Goal: Entertainment & Leisure: Browse casually

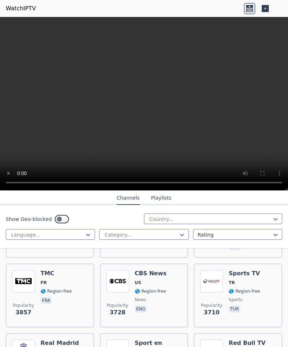
scroll to position [210, 0]
click at [246, 280] on span "TR" at bounding box center [243, 283] width 31 height 6
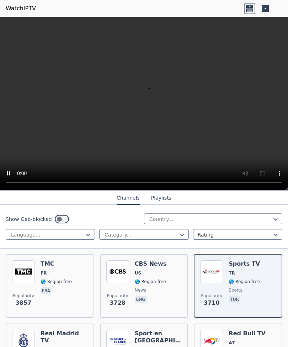
scroll to position [214, 0]
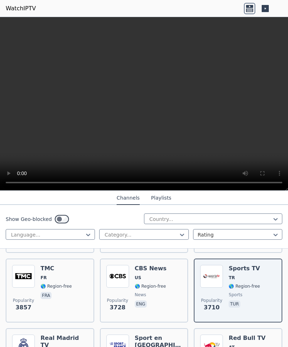
click at [234, 141] on video at bounding box center [144, 104] width 288 height 174
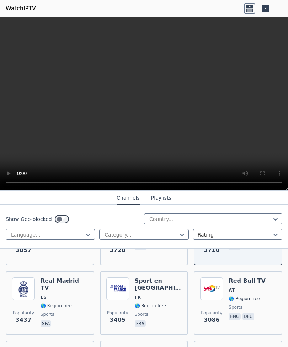
scroll to position [272, 0]
click at [42, 294] on div "Real Madrid TV ES 🌎 Region-free sports spa" at bounding box center [63, 302] width 47 height 51
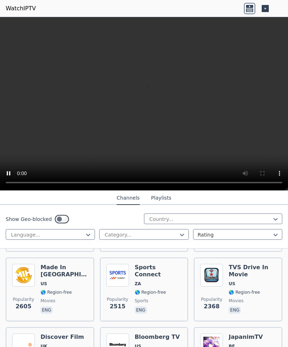
scroll to position [426, 0]
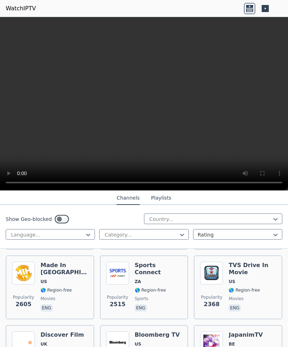
click at [41, 286] on div "Made In [GEOGRAPHIC_DATA] [GEOGRAPHIC_DATA] 🌎 Region-free movies eng" at bounding box center [63, 287] width 47 height 51
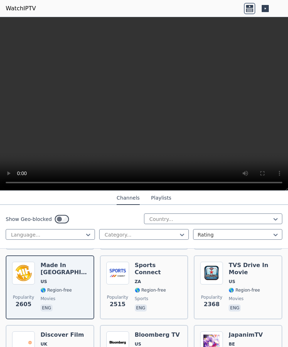
click at [78, 85] on video at bounding box center [144, 104] width 288 height 174
click at [158, 197] on button "Playlists" at bounding box center [161, 197] width 20 height 13
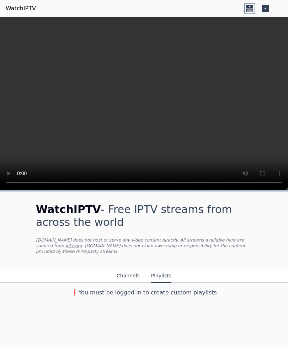
scroll to position [0, 0]
click at [125, 270] on button "Channels" at bounding box center [127, 275] width 23 height 13
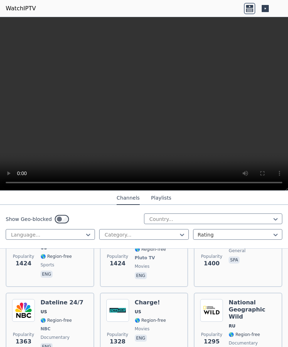
scroll to position [1166, 0]
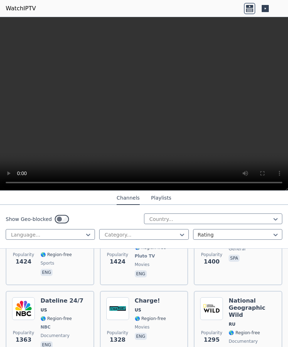
click at [70, 312] on span "US" at bounding box center [61, 310] width 43 height 6
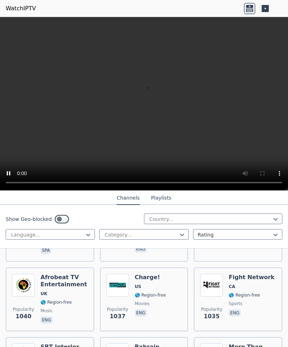
scroll to position [1690, 0]
click at [69, 282] on div "Afrobeat TV Entertainment UK 🌎 Region-free music eng" at bounding box center [63, 298] width 47 height 51
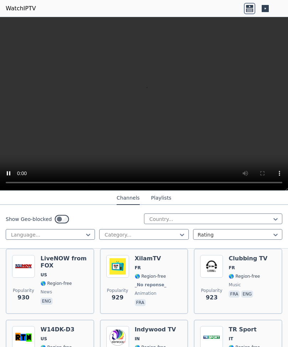
scroll to position [2062, 0]
click at [48, 272] on div "LiveNOW from FOX US 🌎 Region-free news eng" at bounding box center [63, 281] width 47 height 53
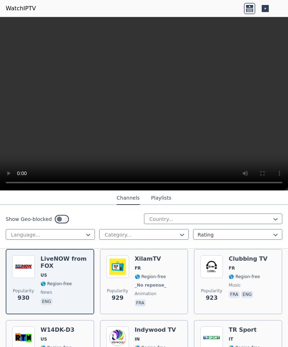
click at [252, 9] on icon at bounding box center [249, 8] width 11 height 11
click at [252, 9] on icon at bounding box center [249, 10] width 7 height 4
click at [267, 7] on icon at bounding box center [264, 8] width 7 height 7
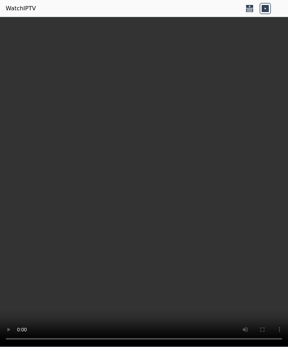
click at [253, 9] on icon at bounding box center [249, 10] width 7 height 4
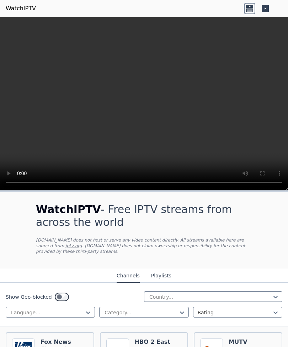
click at [22, 8] on link "WatchIPTV" at bounding box center [21, 8] width 30 height 9
click at [15, 7] on link "WatchIPTV" at bounding box center [21, 8] width 30 height 9
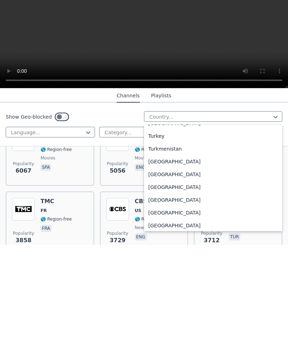
scroll to position [2426, 0]
click at [170, 296] on div "[GEOGRAPHIC_DATA]" at bounding box center [213, 302] width 138 height 13
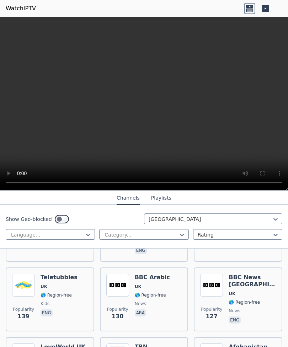
scroll to position [493, 0]
click at [243, 286] on h6 "BBC News [GEOGRAPHIC_DATA]" at bounding box center [251, 280] width 47 height 14
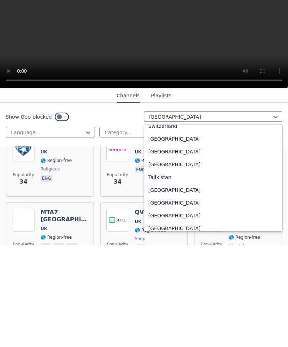
scroll to position [2305, 0]
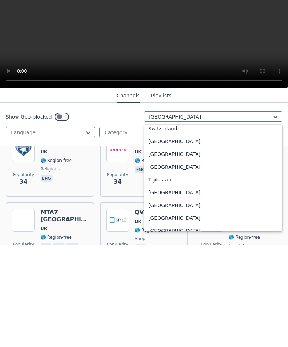
click at [161, 288] on div "[GEOGRAPHIC_DATA]" at bounding box center [213, 294] width 138 height 13
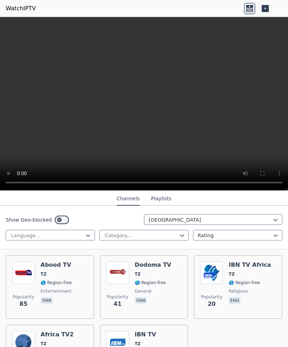
scroll to position [77, 0]
click at [64, 283] on span "🌎 Region-free" at bounding box center [55, 283] width 31 height 6
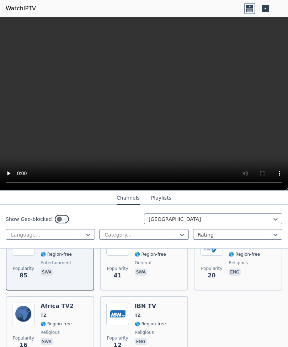
scroll to position [106, 0]
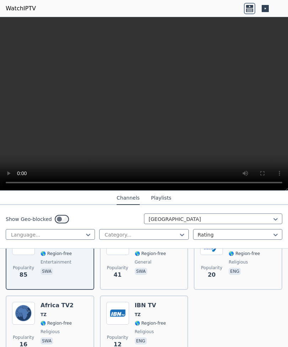
click at [62, 321] on span "🌎 Region-free" at bounding box center [55, 323] width 31 height 6
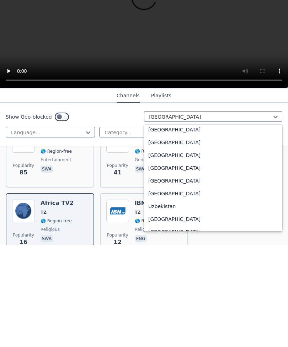
scroll to position [2458, 0]
click at [174, 276] on div "[GEOGRAPHIC_DATA]" at bounding box center [213, 282] width 138 height 13
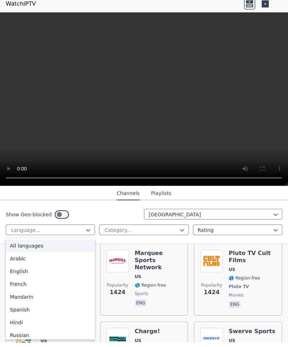
scroll to position [365, 0]
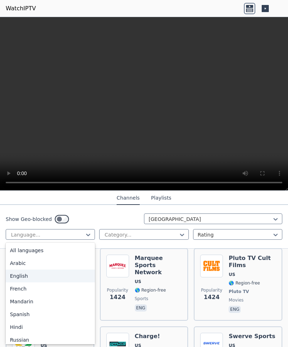
click at [22, 278] on div "English" at bounding box center [50, 276] width 89 height 13
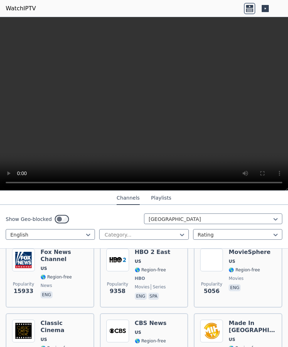
click at [253, 326] on h6 "Made In [GEOGRAPHIC_DATA]" at bounding box center [251, 327] width 47 height 14
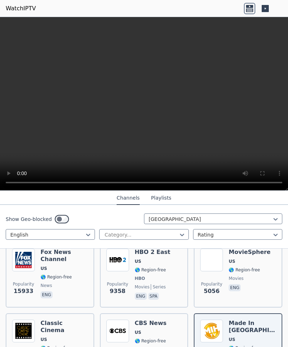
click at [246, 126] on video at bounding box center [144, 104] width 288 height 174
click at [248, 127] on video at bounding box center [144, 104] width 288 height 174
click at [25, 11] on link "WatchIPTV" at bounding box center [21, 8] width 30 height 9
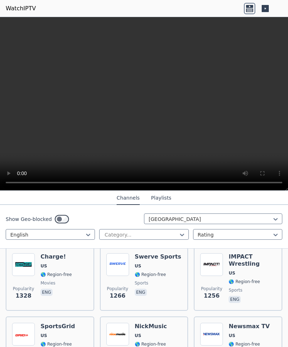
scroll to position [447, 0]
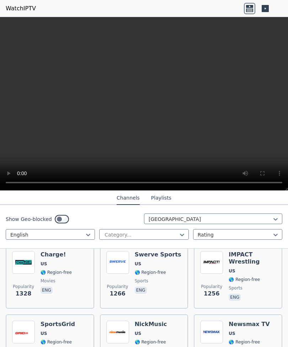
click at [28, 10] on link "WatchIPTV" at bounding box center [21, 8] width 30 height 9
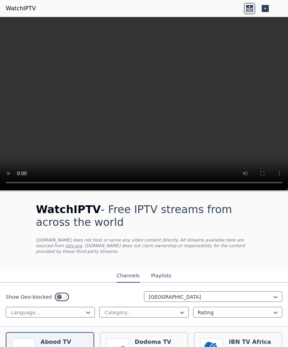
click at [163, 271] on button "Playlists" at bounding box center [161, 275] width 20 height 13
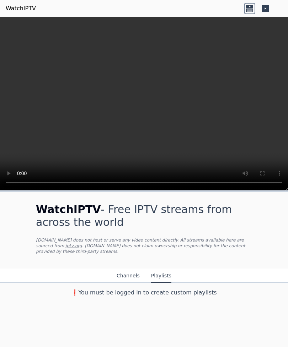
click at [129, 276] on button "Channels" at bounding box center [127, 275] width 23 height 13
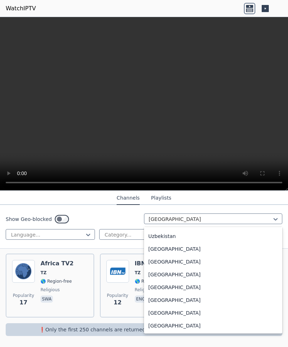
scroll to position [148, 0]
click at [196, 298] on div "[GEOGRAPHIC_DATA]" at bounding box center [213, 300] width 138 height 13
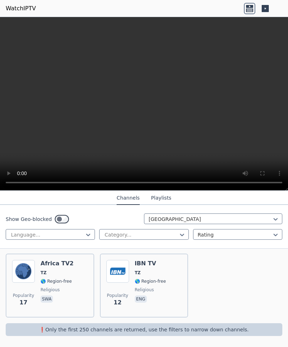
click at [196, 298] on div "Popularity 86 Abood TV TZ 🌎 Region-free entertainment swa Popularity 41 Dodoma …" at bounding box center [144, 250] width 288 height 145
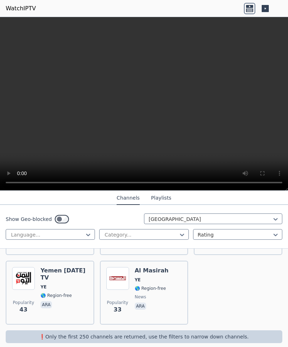
click at [83, 293] on span "🌎 Region-free" at bounding box center [63, 296] width 47 height 6
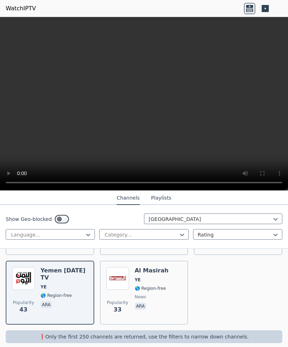
click at [159, 286] on span "🌎 Region-free" at bounding box center [150, 289] width 31 height 6
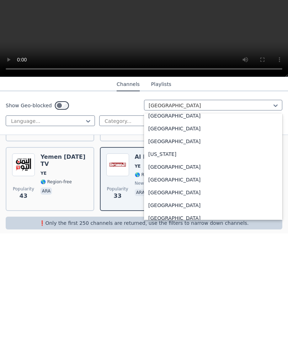
scroll to position [1886, 0]
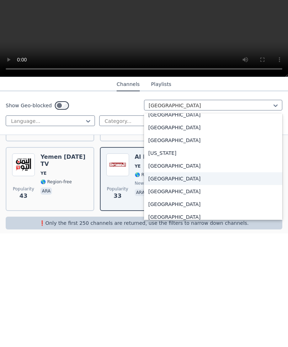
click at [190, 286] on div "[GEOGRAPHIC_DATA]" at bounding box center [213, 292] width 138 height 13
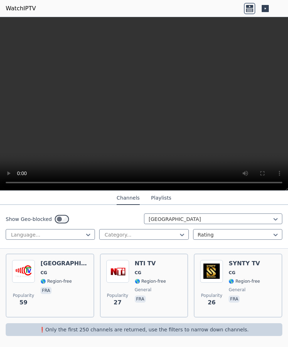
scroll to position [78, 0]
click at [68, 285] on div "Tele Congo CG 🌎 Region-free fra" at bounding box center [63, 285] width 47 height 51
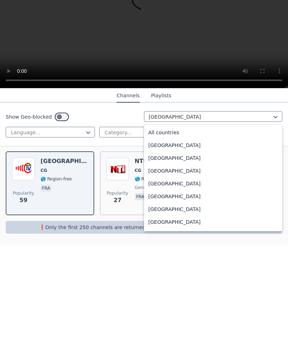
scroll to position [0, 0]
click at [163, 228] on div "All countries" at bounding box center [213, 234] width 138 height 13
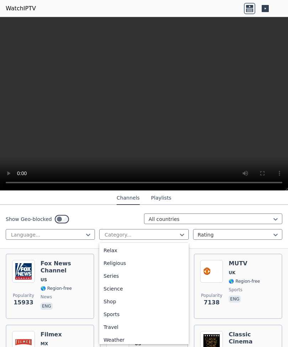
scroll to position [242, 0]
click at [118, 264] on div "Religious" at bounding box center [143, 264] width 89 height 13
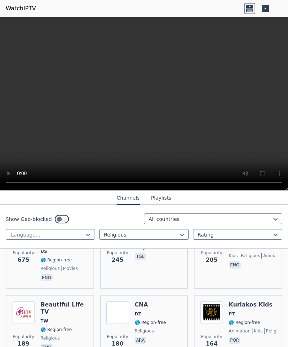
scroll to position [121, 0]
click at [72, 318] on span "TW" at bounding box center [63, 321] width 47 height 6
